Goal: Information Seeking & Learning: Learn about a topic

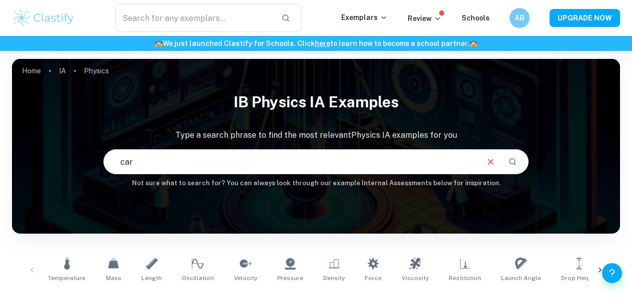
scroll to position [280, 0]
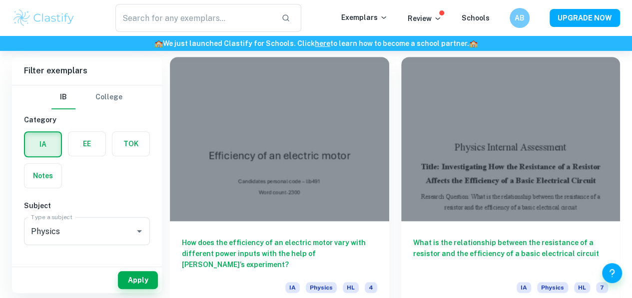
click at [401, 145] on div at bounding box center [510, 139] width 219 height 164
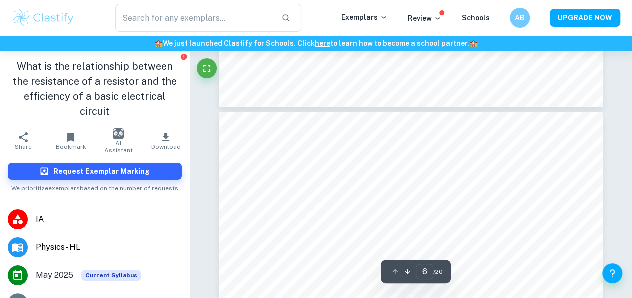
scroll to position [2629, 0]
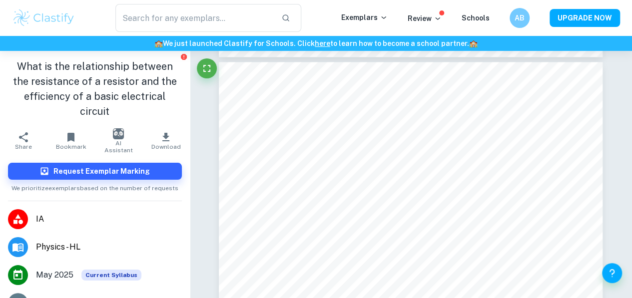
type input "1"
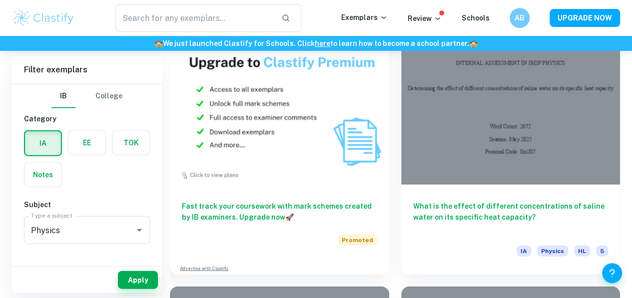
scroll to position [1118, 0]
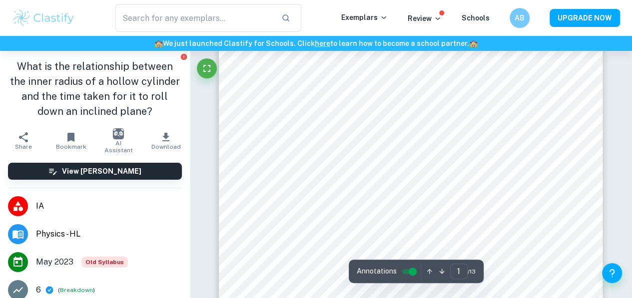
scroll to position [216, 0]
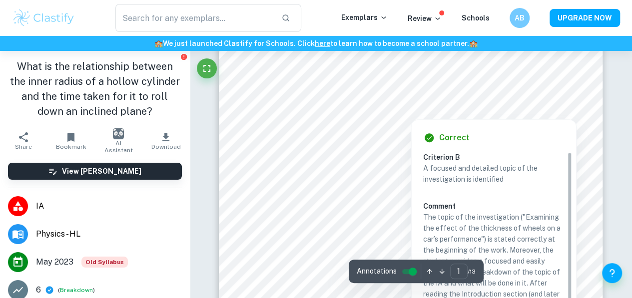
click at [418, 97] on div at bounding box center [410, 94] width 219 height 17
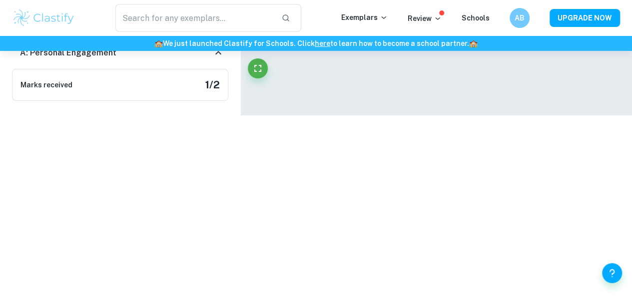
scroll to position [535, 0]
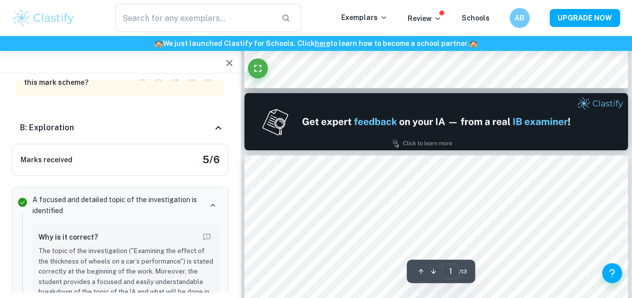
type input "2"
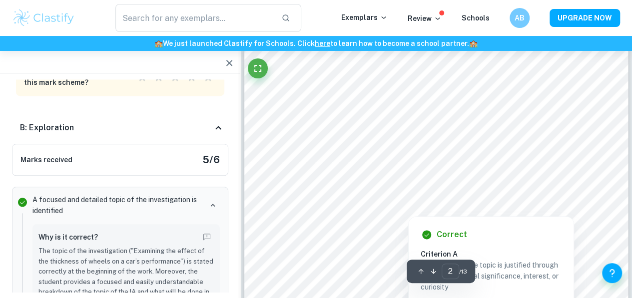
click at [340, 129] on div at bounding box center [435, 128] width 291 height 15
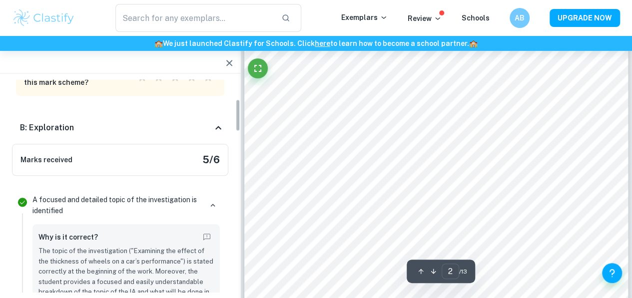
scroll to position [128, 0]
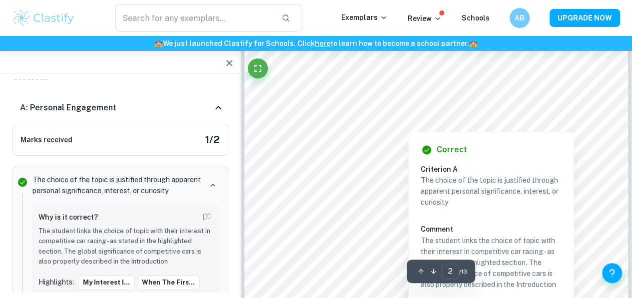
click at [342, 96] on div at bounding box center [435, 100] width 291 height 15
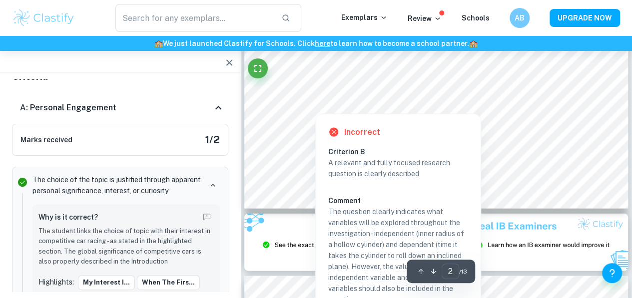
scroll to position [1000, 0]
